Goal: Information Seeking & Learning: Learn about a topic

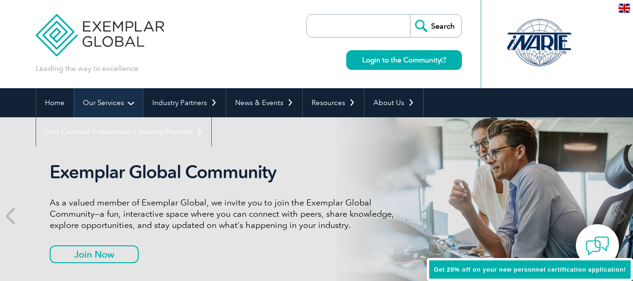
click at [105, 103] on link "Our Services" at bounding box center [108, 102] width 69 height 29
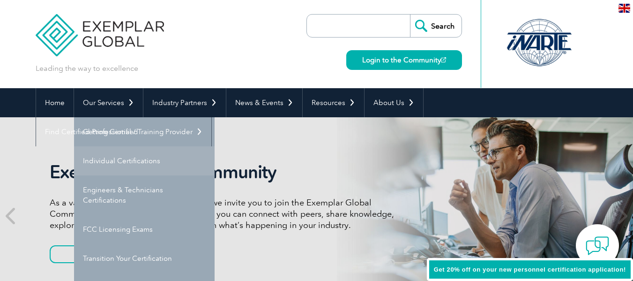
click at [112, 162] on link "Individual Certifications" at bounding box center [144, 160] width 141 height 29
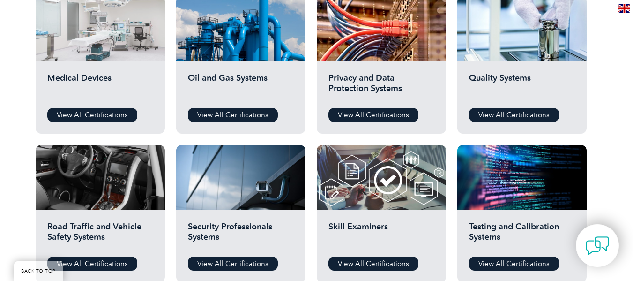
scroll to position [750, 0]
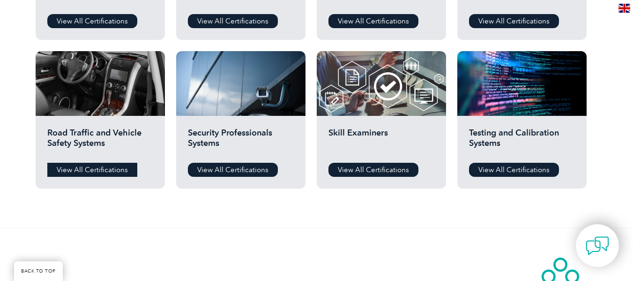
click at [84, 169] on link "View All Certifications" at bounding box center [92, 170] width 90 height 14
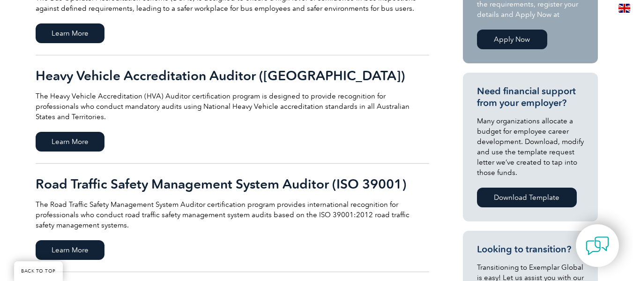
scroll to position [375, 0]
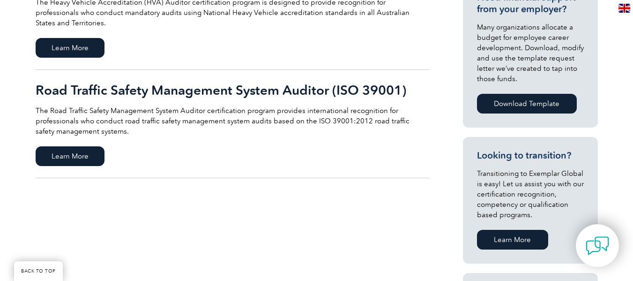
click at [149, 82] on h2 "Road Traffic Safety Management System Auditor (ISO 39001)" at bounding box center [233, 89] width 394 height 15
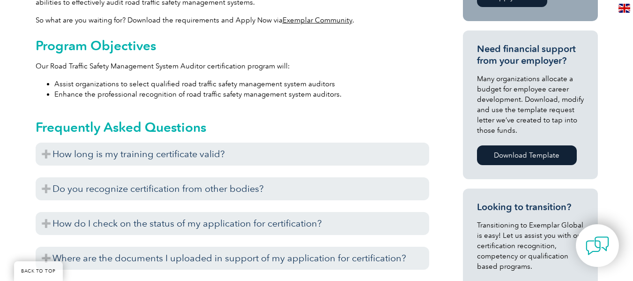
scroll to position [502, 0]
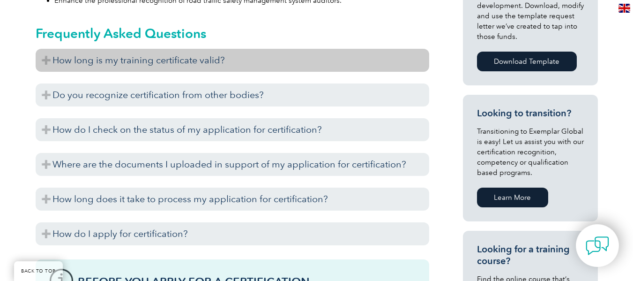
click at [120, 67] on h3 "How long is my training certificate valid?" at bounding box center [233, 60] width 394 height 23
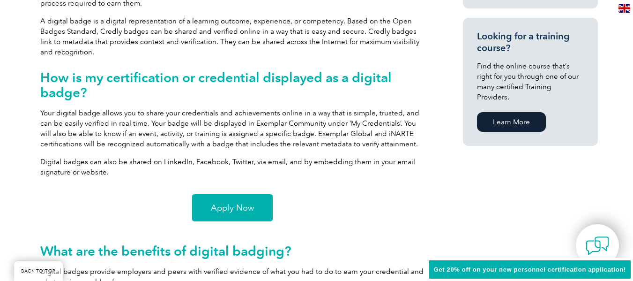
scroll to position [740, 0]
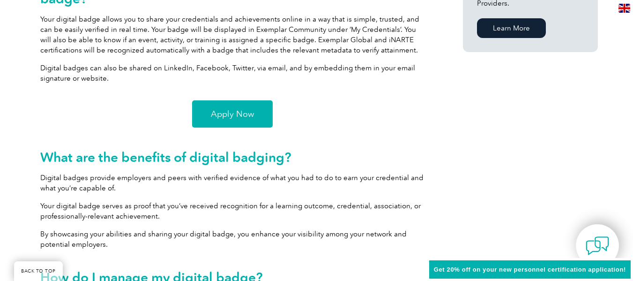
click at [219, 129] on div "Exemplar Global is committed to providing our professionals with all the tools …" at bounding box center [233, 220] width 394 height 1062
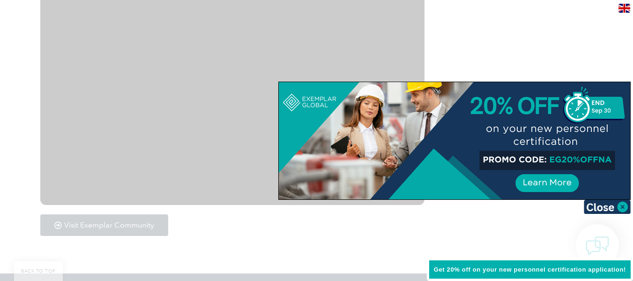
scroll to position [1677, 0]
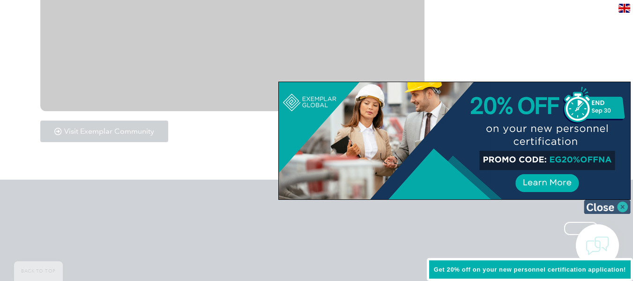
click at [617, 210] on img at bounding box center [607, 207] width 47 height 14
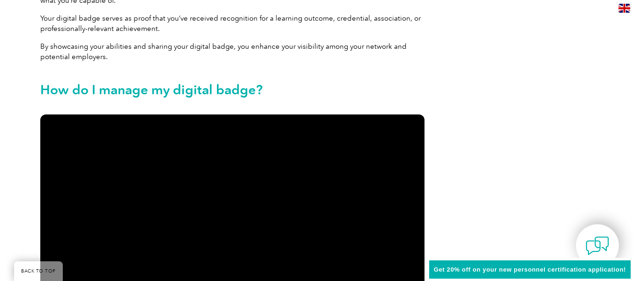
scroll to position [834, 0]
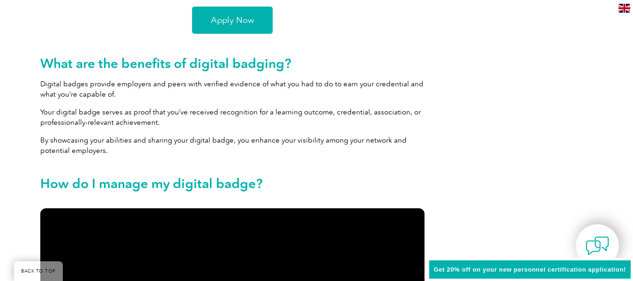
click at [223, 24] on span "Apply Now" at bounding box center [232, 20] width 43 height 8
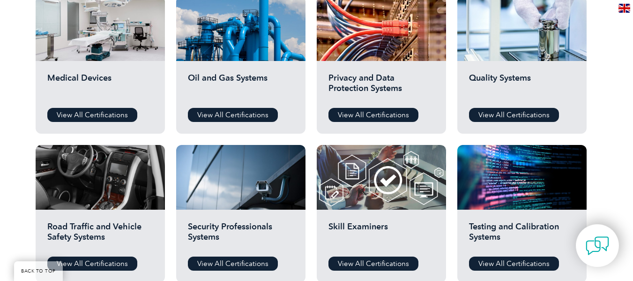
scroll to position [750, 0]
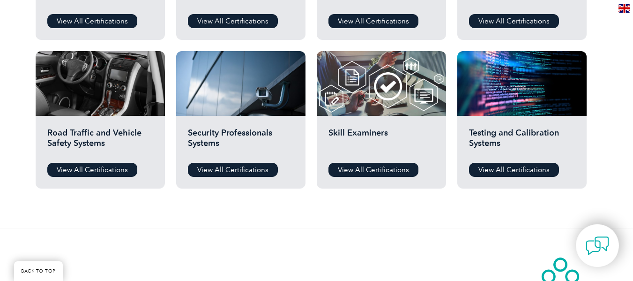
click at [87, 135] on h2 "Road Traffic and Vehicle Safety Systems" at bounding box center [100, 141] width 106 height 28
click at [94, 170] on link "View All Certifications" at bounding box center [92, 170] width 90 height 14
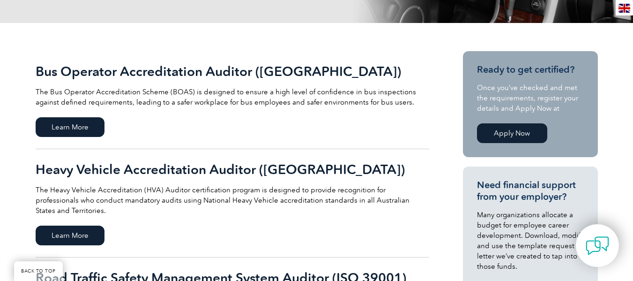
scroll to position [375, 0]
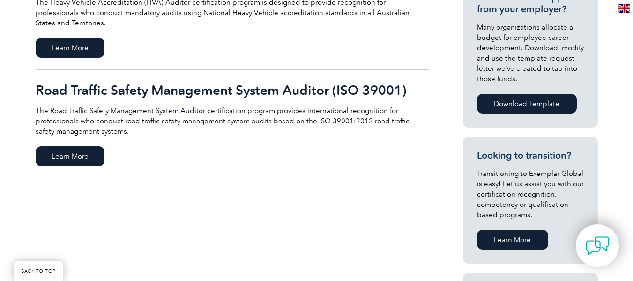
click at [154, 72] on link "Road Traffic Safety Management System Auditor (ISO 39001) The Road Traffic Safe…" at bounding box center [233, 124] width 394 height 108
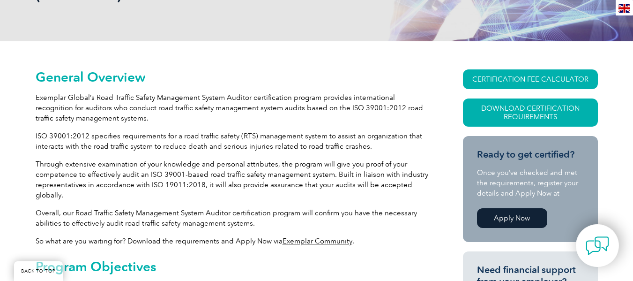
scroll to position [375, 0]
